Goal: Information Seeking & Learning: Learn about a topic

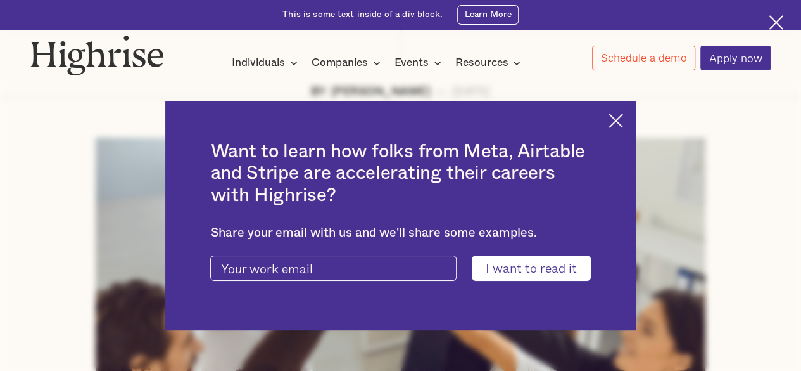
scroll to position [443, 0]
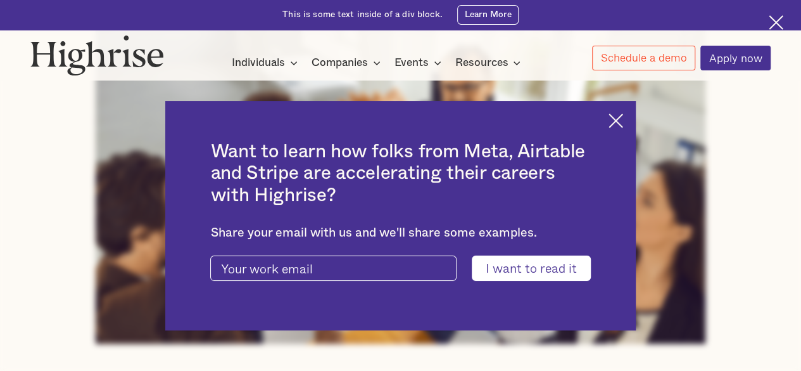
click at [623, 122] on img at bounding box center [616, 120] width 15 height 15
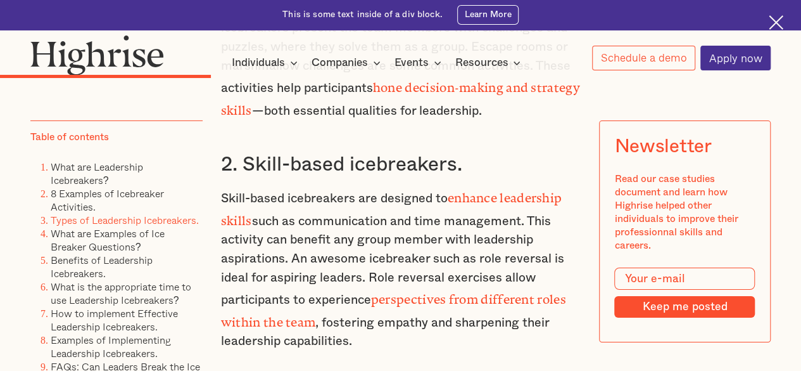
scroll to position [4371, 0]
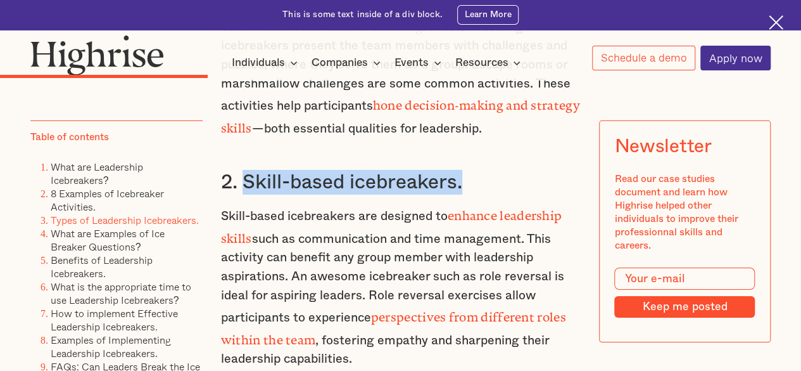
drag, startPoint x: 469, startPoint y: 174, endPoint x: 245, endPoint y: 177, distance: 224.3
click at [245, 177] on h3 "2. Skill-based icebreakers." at bounding box center [401, 182] width 360 height 25
copy h3 "Skill-based icebreakers."
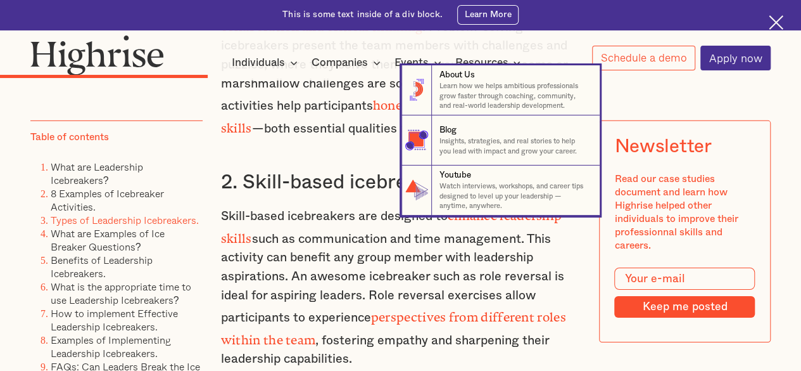
click at [326, 128] on nav "8 About Us Learn how we helps ambitious professionals grow faster through coach…" at bounding box center [401, 140] width 800 height 150
drag, startPoint x: 242, startPoint y: 166, endPoint x: 345, endPoint y: 173, distance: 103.5
click at [361, 167] on nav "8 About Us Learn how we helps ambitious professionals grow faster through coach…" at bounding box center [401, 140] width 800 height 150
click at [340, 173] on nav "8 About Us Learn how we helps ambitious professionals grow faster through coach…" at bounding box center [401, 140] width 800 height 150
click at [680, 98] on nav "8 About Us Learn how we helps ambitious professionals grow faster through coach…" at bounding box center [401, 140] width 800 height 150
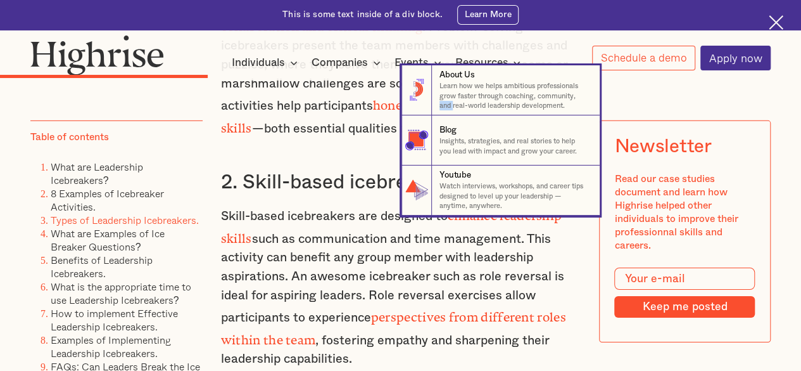
click at [680, 98] on nav "8 About Us Learn how we helps ambitious professionals grow faster through coach…" at bounding box center [401, 140] width 800 height 150
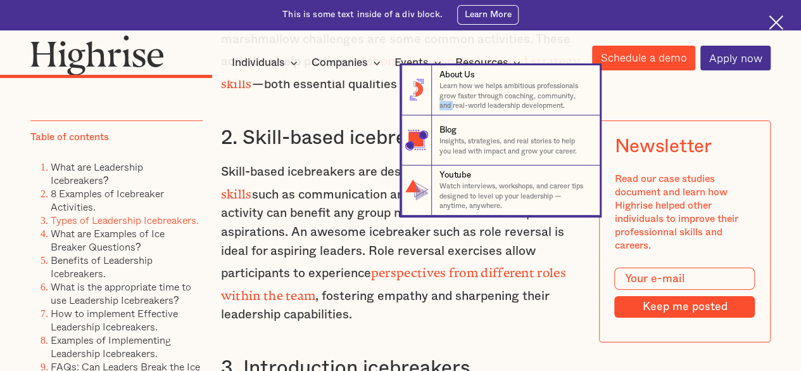
scroll to position [4308, 0]
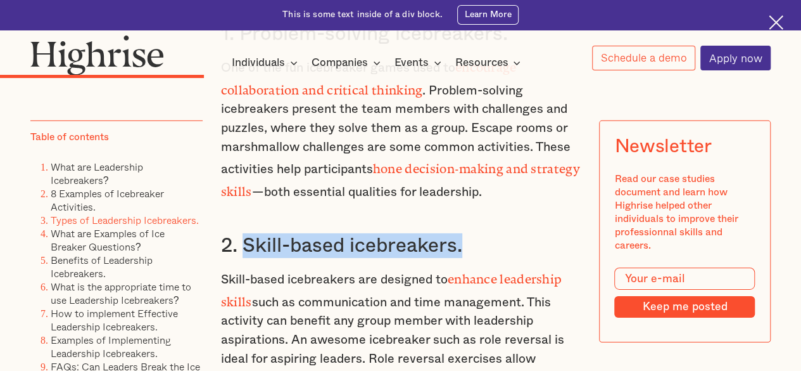
copy h3 "Skill-based icebreakers."
drag, startPoint x: 485, startPoint y: 238, endPoint x: 241, endPoint y: 243, distance: 243.9
click at [241, 243] on h3 "2. Skill-based icebreakers." at bounding box center [401, 245] width 360 height 25
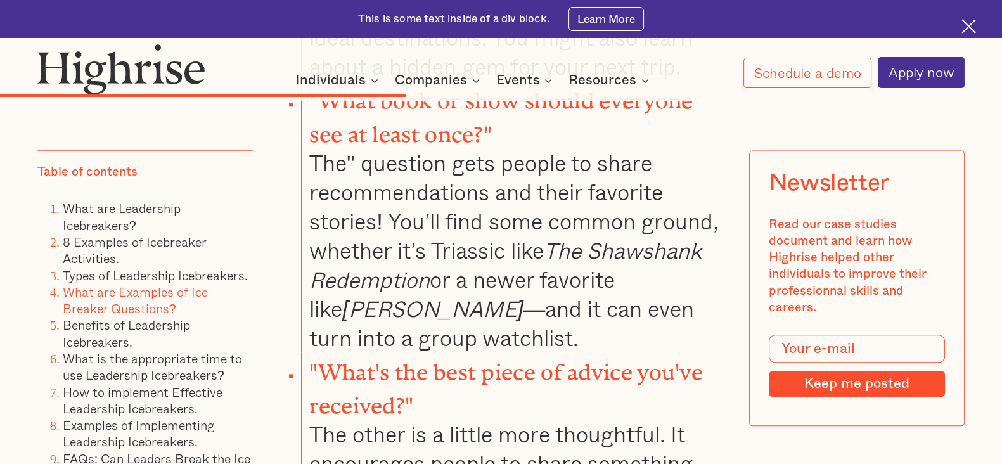
scroll to position [7791, 0]
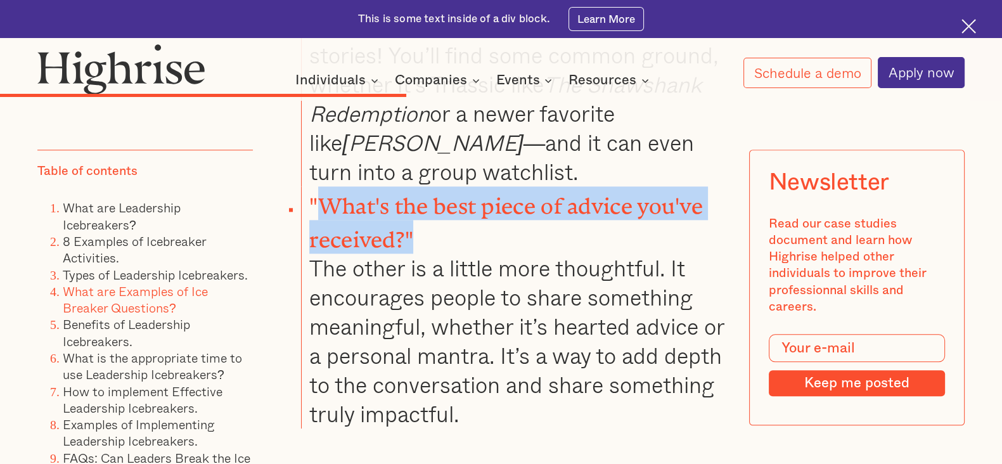
drag, startPoint x: 412, startPoint y: 213, endPoint x: 312, endPoint y: 182, distance: 105.0
click at [312, 193] on strong ""What's the best piece of advice you've received?"" at bounding box center [505, 217] width 393 height 48
copy strong "What's the best piece of advice you've received?""
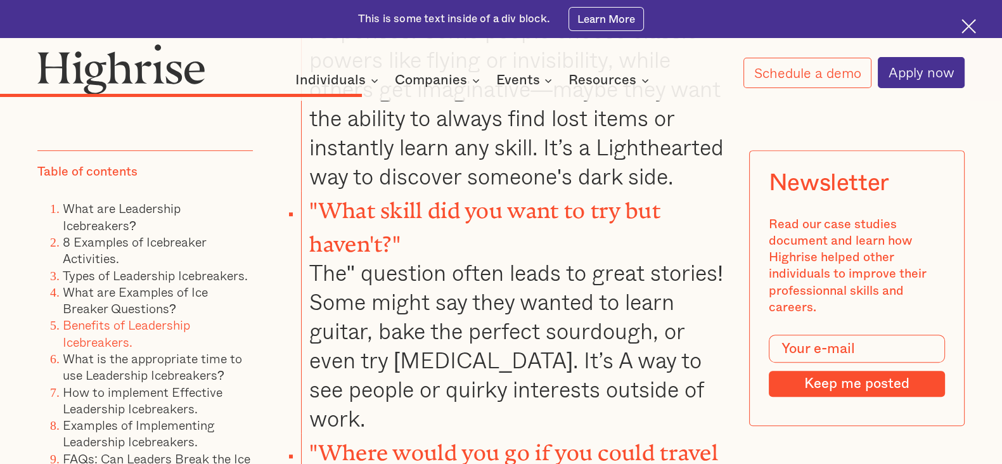
scroll to position [6999, 0]
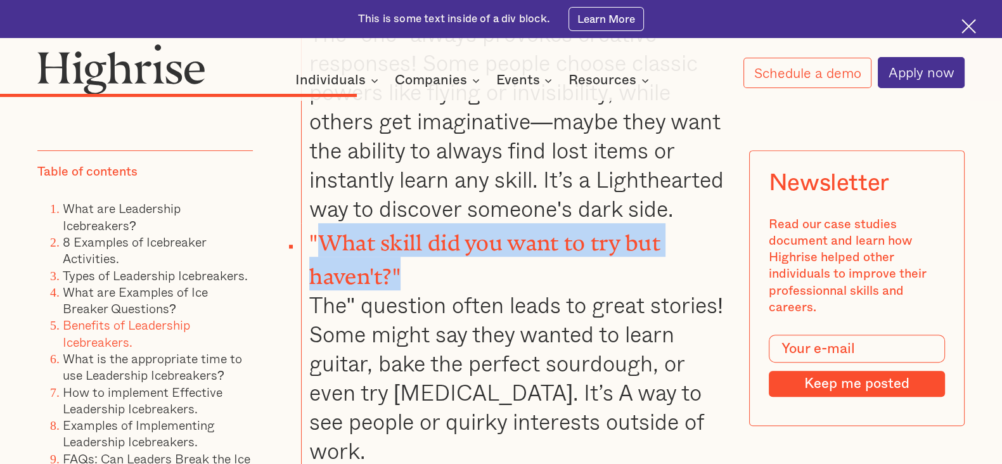
drag, startPoint x: 403, startPoint y: 264, endPoint x: 319, endPoint y: 239, distance: 88.0
click at [319, 239] on li ""What skill did you want to try but haven't?" The" question often leads to grea…" at bounding box center [513, 344] width 425 height 242
copy strong "What skill did you want to try but haven't?""
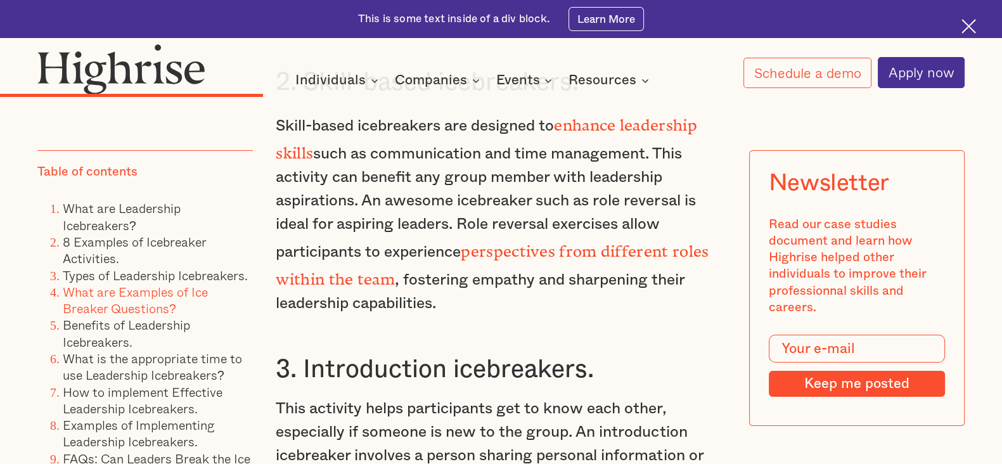
scroll to position [5495, 0]
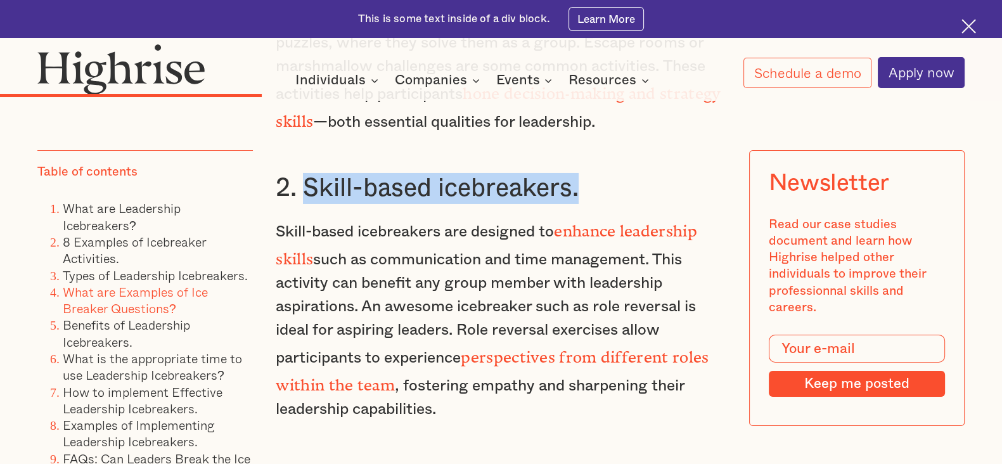
drag, startPoint x: 584, startPoint y: 184, endPoint x: 307, endPoint y: 194, distance: 277.6
click at [307, 194] on h3 "2. Skill-based icebreakers." at bounding box center [501, 188] width 450 height 31
copy h3 "Skill-based icebreakers."
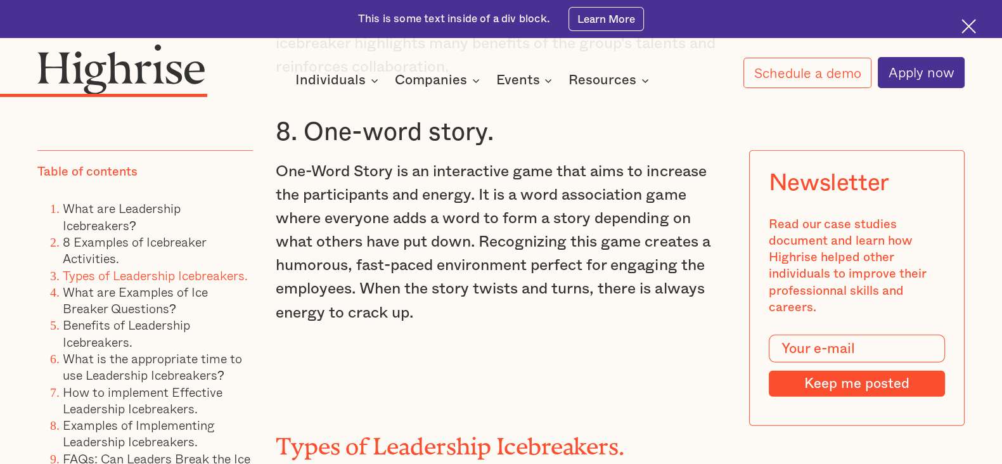
scroll to position [4624, 0]
